Goal: Task Accomplishment & Management: Complete application form

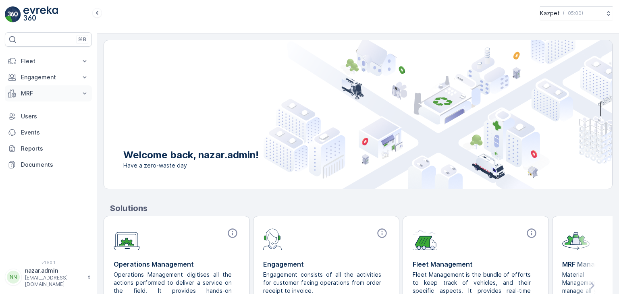
click at [49, 93] on p "MRF" at bounding box center [48, 94] width 55 height 8
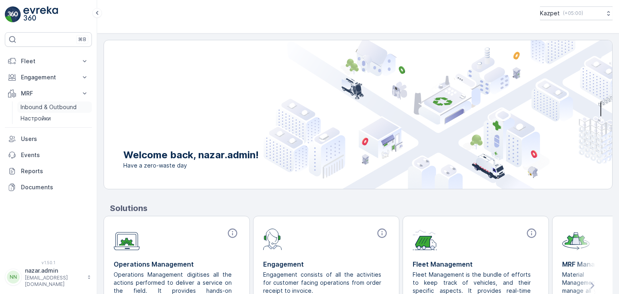
click at [44, 108] on p "Inbound & Outbound" at bounding box center [49, 107] width 56 height 8
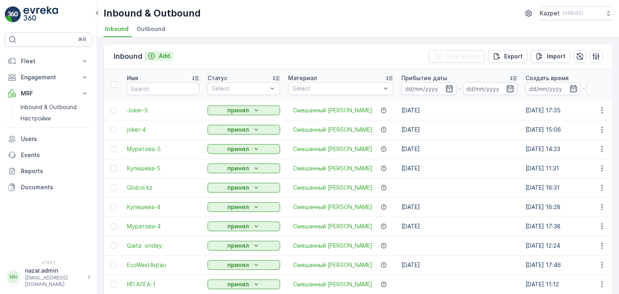
click at [152, 57] on icon "Add" at bounding box center [151, 56] width 7 height 7
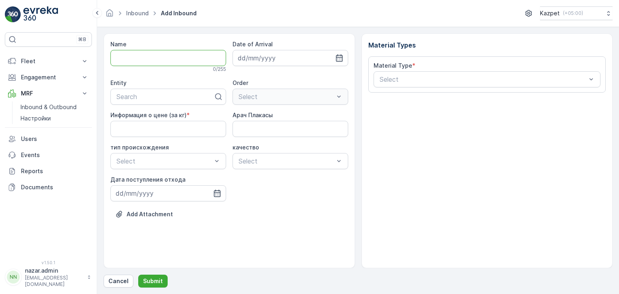
click at [148, 58] on input "Name" at bounding box center [168, 58] width 116 height 16
click at [127, 99] on div at bounding box center [165, 96] width 99 height 7
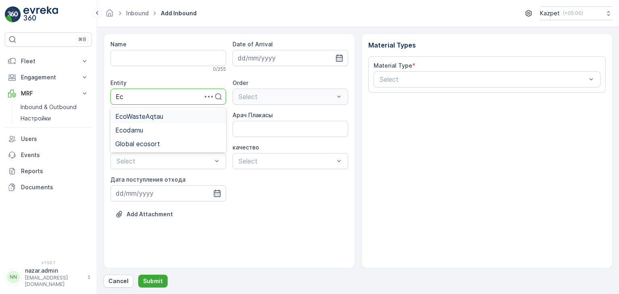
type input "E"
type input "эко"
click at [37, 76] on p "Engagement" at bounding box center [48, 77] width 55 height 8
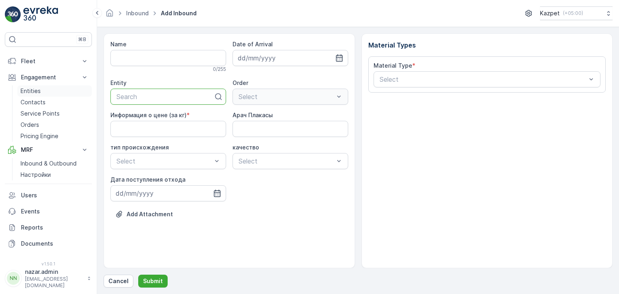
click at [37, 91] on p "Entities" at bounding box center [31, 91] width 20 height 8
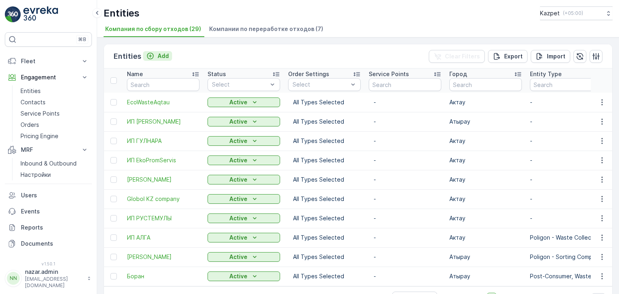
click at [150, 56] on icon "Add" at bounding box center [150, 56] width 8 height 8
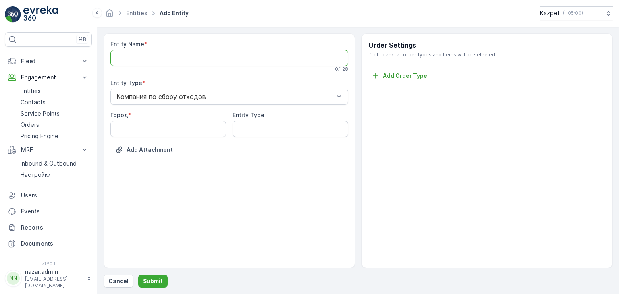
click at [153, 62] on Name "Entity Name" at bounding box center [229, 58] width 238 height 16
type Name "ИП "Эко Вторпроект""
click at [150, 134] on input "Город" at bounding box center [168, 131] width 116 height 16
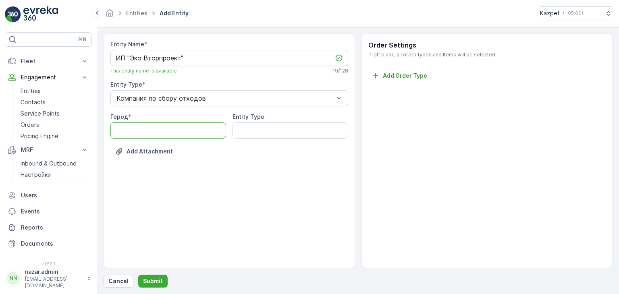
type input "Атырау"
click at [155, 279] on p "Submit" at bounding box center [153, 281] width 20 height 8
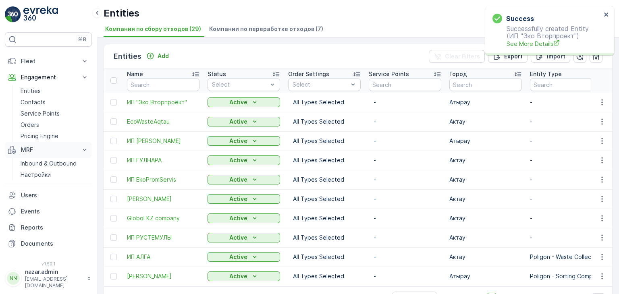
drag, startPoint x: 31, startPoint y: 165, endPoint x: 79, endPoint y: 156, distance: 48.4
click at [31, 165] on p "Inbound & Outbound" at bounding box center [49, 164] width 56 height 8
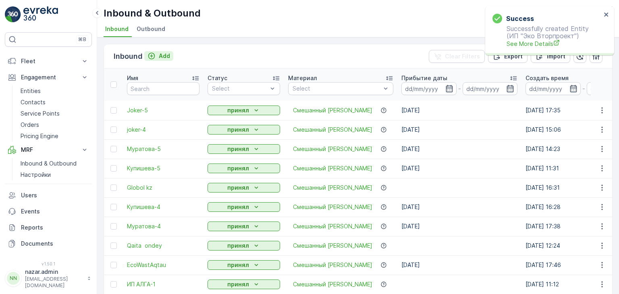
click at [152, 54] on icon "Add" at bounding box center [152, 56] width 8 height 8
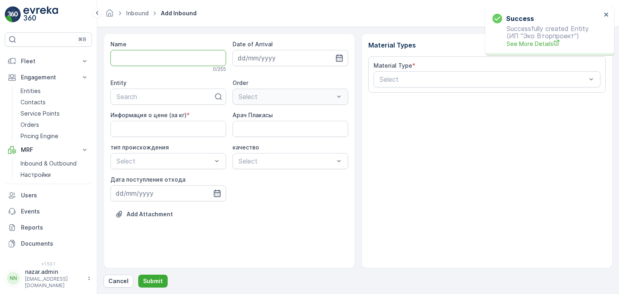
click at [156, 57] on input "Name" at bounding box center [168, 58] width 116 height 16
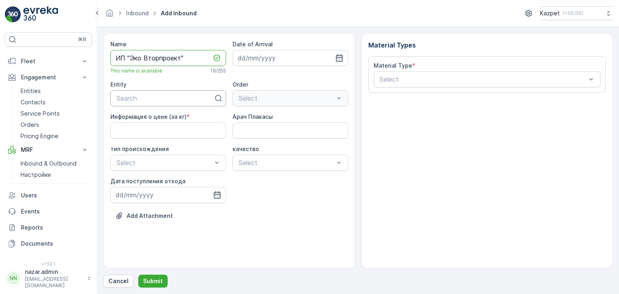
type input "ИП "Эко Вторпроект""
click at [150, 98] on div at bounding box center [165, 98] width 99 height 7
type input "М"
type input "Ип "Эк"
click at [143, 98] on div at bounding box center [165, 98] width 99 height 7
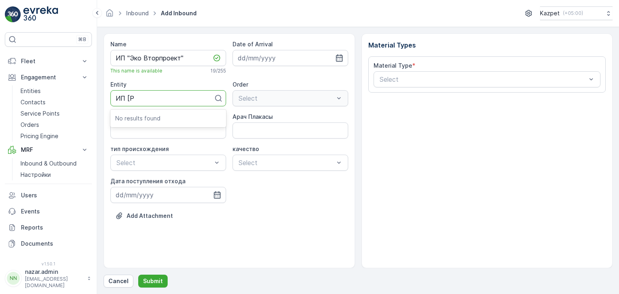
click at [145, 119] on p "No results found" at bounding box center [168, 119] width 106 height 8
type input "ИП ""
click at [146, 118] on span "ИП "Эко Вторпроект"" at bounding box center [149, 118] width 68 height 7
click at [166, 131] on кг\) "Информация о цене (за кг)" at bounding box center [168, 131] width 116 height 16
type кг\) "195"
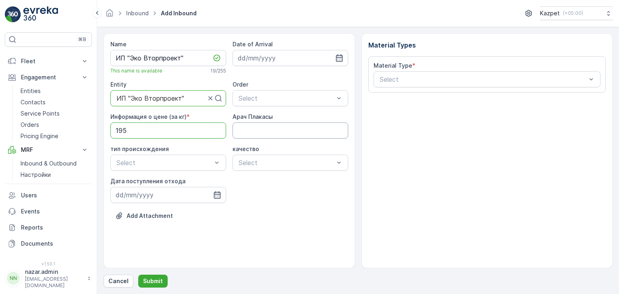
click at [246, 135] on Плакасы "Арач Плакасы" at bounding box center [291, 131] width 116 height 16
type Плакасы "633ACY04"
click at [146, 196] on span "Коммерческий" at bounding box center [137, 195] width 45 height 7
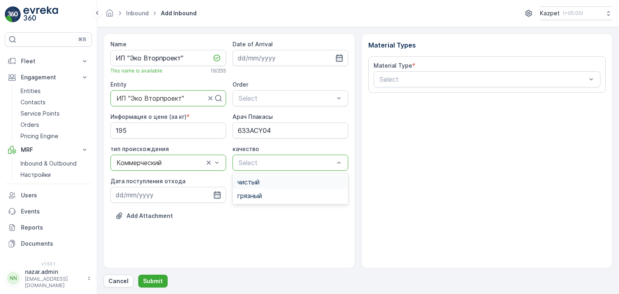
click at [260, 180] on span "чистый" at bounding box center [248, 182] width 22 height 7
click at [216, 195] on icon "button" at bounding box center [217, 195] width 8 height 8
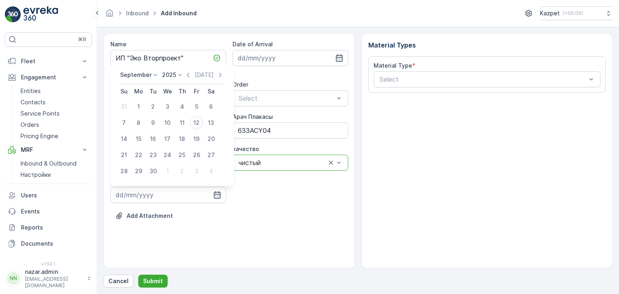
drag, startPoint x: 194, startPoint y: 125, endPoint x: 202, endPoint y: 125, distance: 8.5
click at [194, 125] on div "12" at bounding box center [196, 123] width 13 height 13
type input "[DATE]"
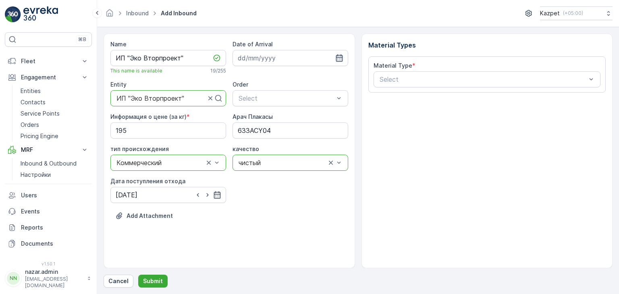
click at [340, 57] on icon "button" at bounding box center [339, 57] width 7 height 7
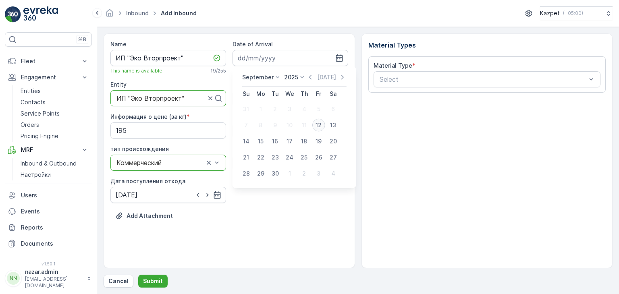
click at [319, 121] on div "12" at bounding box center [318, 125] width 13 height 13
type input "[DATE]"
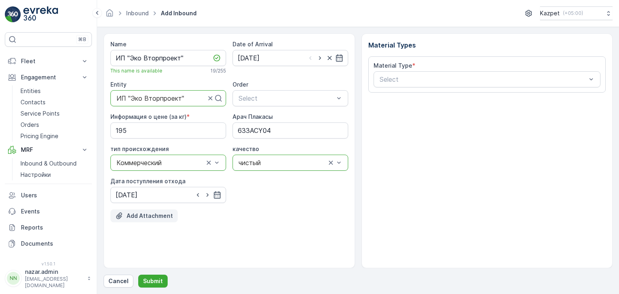
click at [158, 214] on p "Add Attachment" at bounding box center [150, 216] width 46 height 8
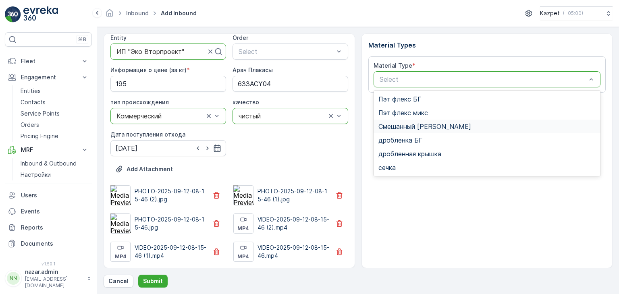
click at [412, 126] on span "Смешанный [PERSON_NAME]" at bounding box center [425, 126] width 93 height 7
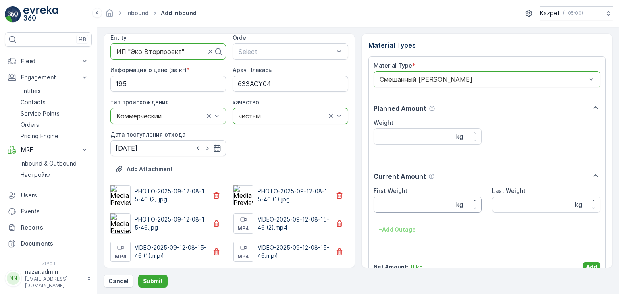
click at [421, 204] on Weight "First Weight" at bounding box center [428, 205] width 108 height 16
type Weight "23480"
click at [517, 207] on Weight "Last Weight" at bounding box center [546, 205] width 108 height 16
type Weight "14920"
click at [416, 136] on input "Weight" at bounding box center [428, 137] width 108 height 16
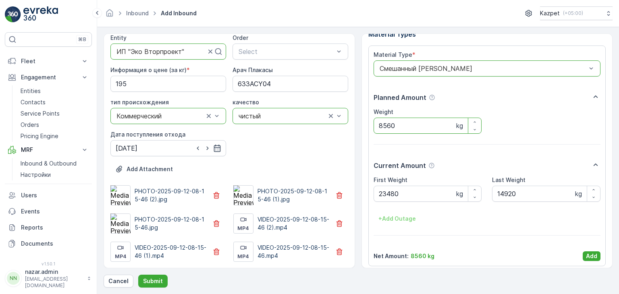
scroll to position [16, 0]
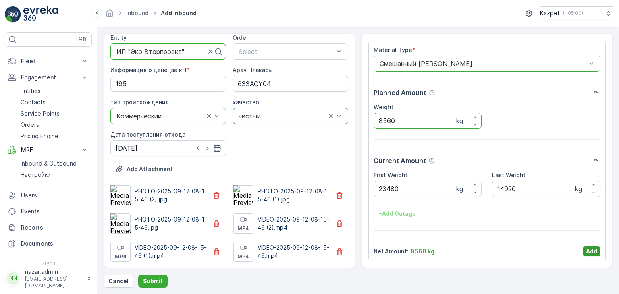
type input "8560"
click at [590, 250] on p "Add" at bounding box center [591, 252] width 11 height 8
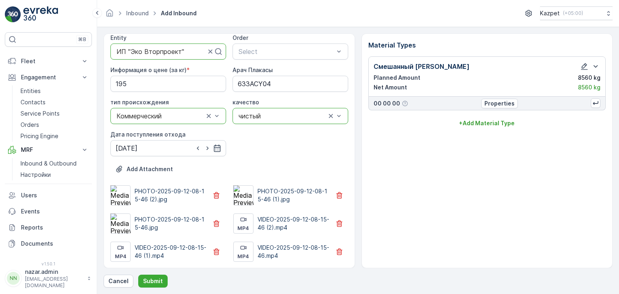
scroll to position [0, 0]
click at [165, 168] on p "Add Attachment" at bounding box center [150, 169] width 46 height 8
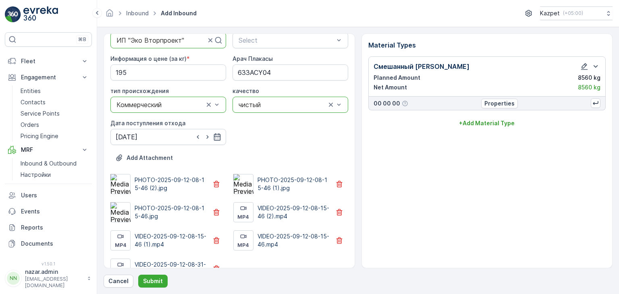
scroll to position [75, 0]
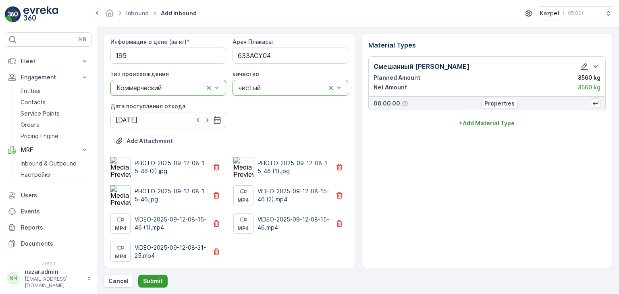
click at [157, 278] on p "Submit" at bounding box center [153, 281] width 20 height 8
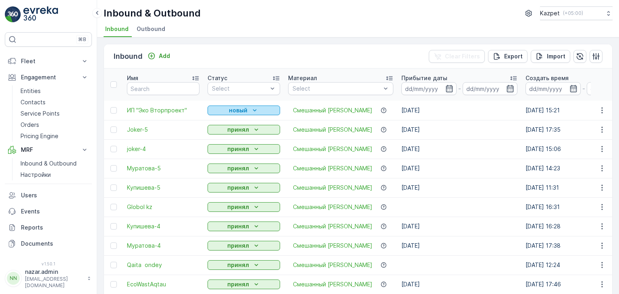
click at [233, 106] on p "новый" at bounding box center [238, 110] width 19 height 8
click at [227, 135] on span "принял" at bounding box center [222, 133] width 20 height 8
